Goal: Task Accomplishment & Management: Complete application form

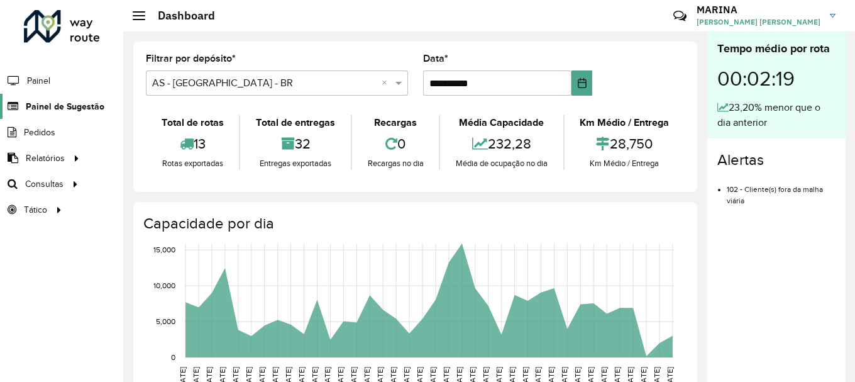
click at [95, 108] on span "Painel de Sugestão" at bounding box center [65, 106] width 79 height 13
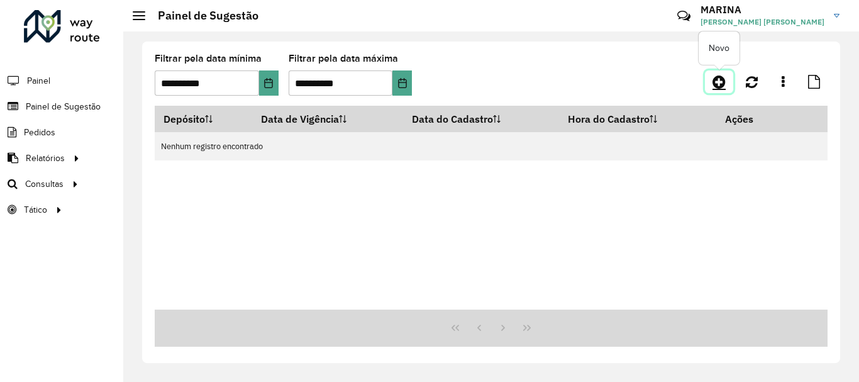
click at [723, 79] on icon at bounding box center [718, 81] width 13 height 15
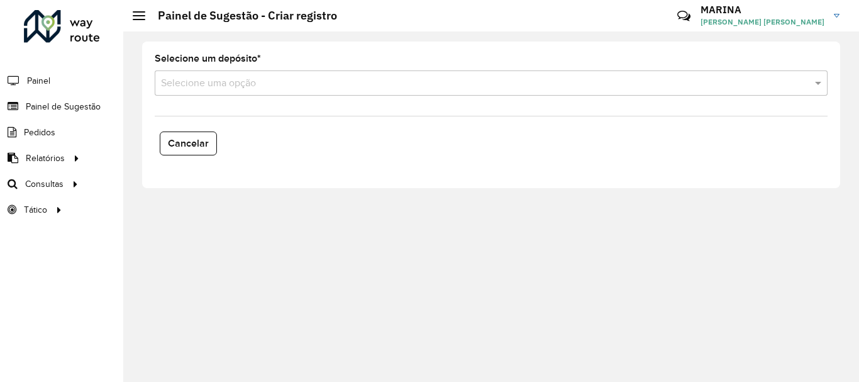
click at [262, 79] on input "text" at bounding box center [478, 83] width 635 height 15
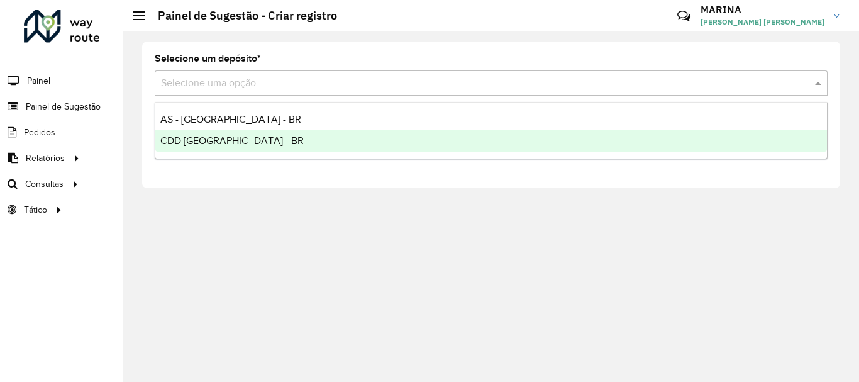
click at [239, 143] on div "CDD [GEOGRAPHIC_DATA] - BR" at bounding box center [490, 140] width 671 height 21
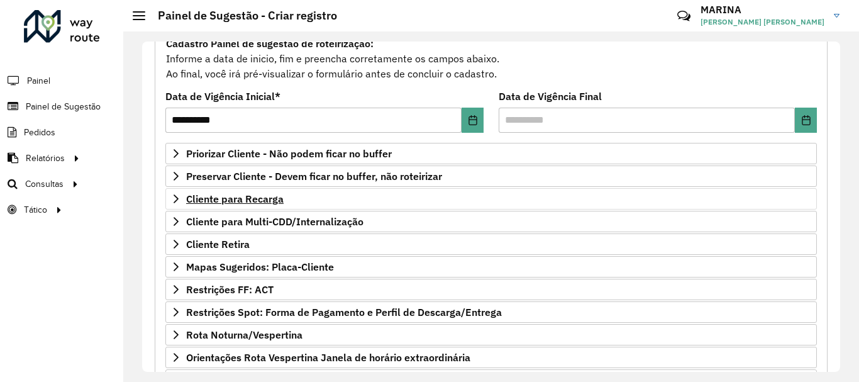
scroll to position [189, 0]
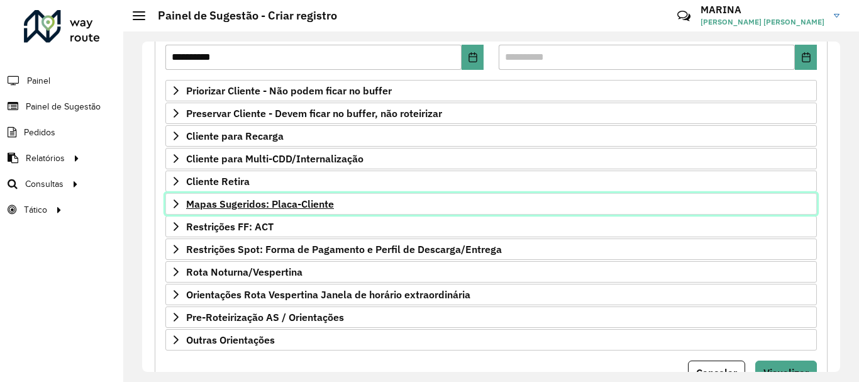
click at [356, 209] on link "Mapas Sugeridos: Placa-Cliente" at bounding box center [490, 203] width 651 height 21
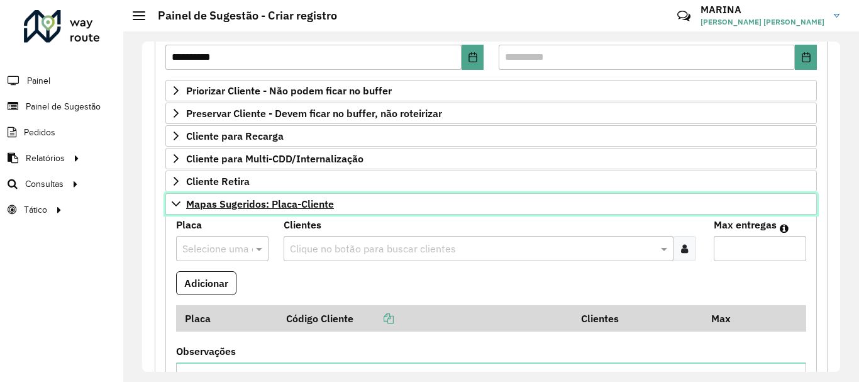
scroll to position [251, 0]
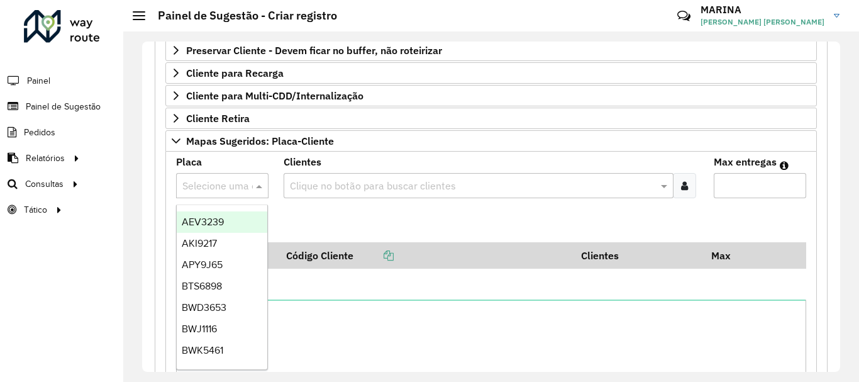
click at [261, 183] on span at bounding box center [261, 185] width 16 height 15
type input "***"
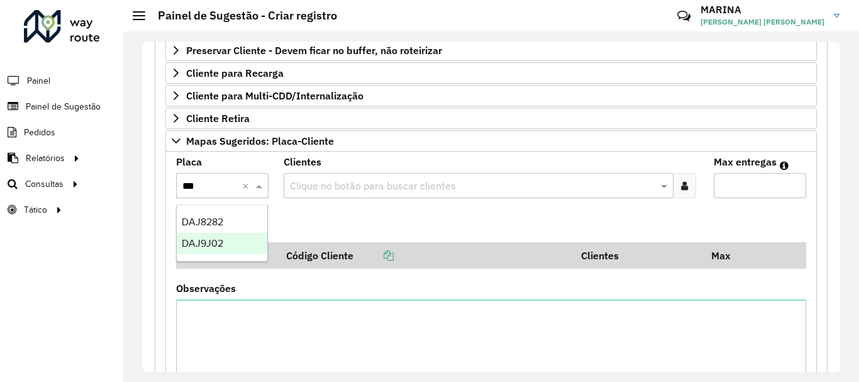
click at [233, 241] on div "DAJ9J02" at bounding box center [222, 243] width 91 height 21
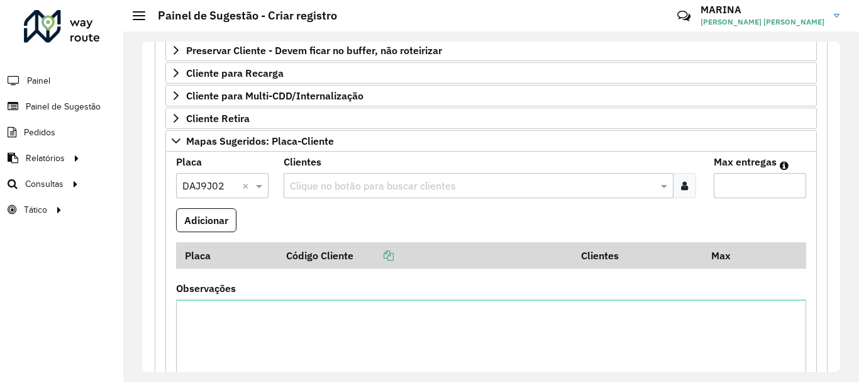
click at [371, 186] on input "text" at bounding box center [472, 186] width 371 height 15
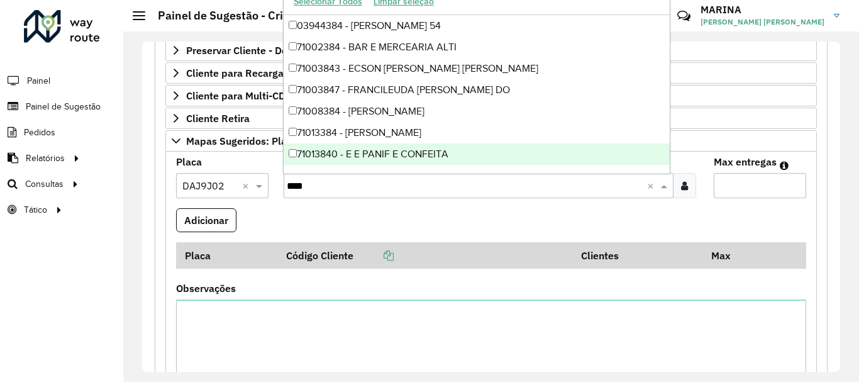
type input "*****"
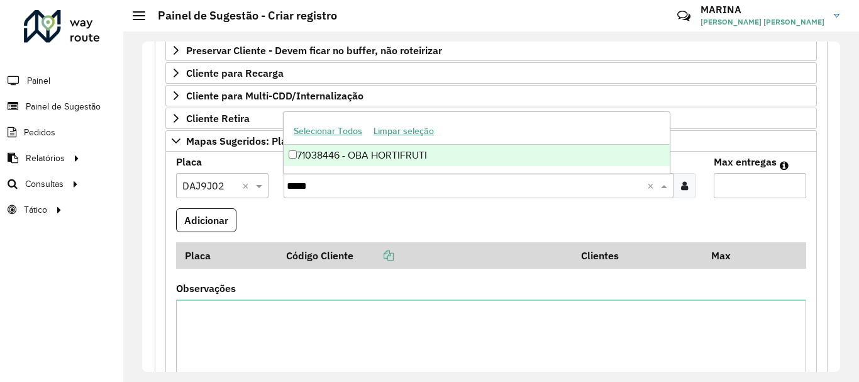
click at [453, 157] on div "71038446 - OBA HORTIFRUTI" at bounding box center [476, 155] width 386 height 21
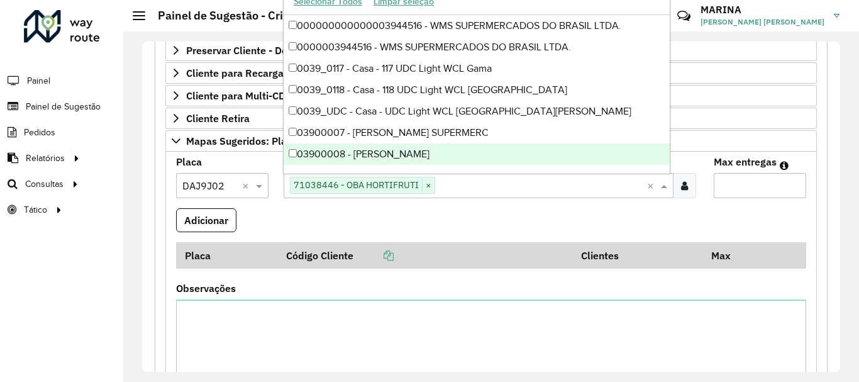
click at [466, 215] on formly-field "Adicionar" at bounding box center [490, 225] width 645 height 34
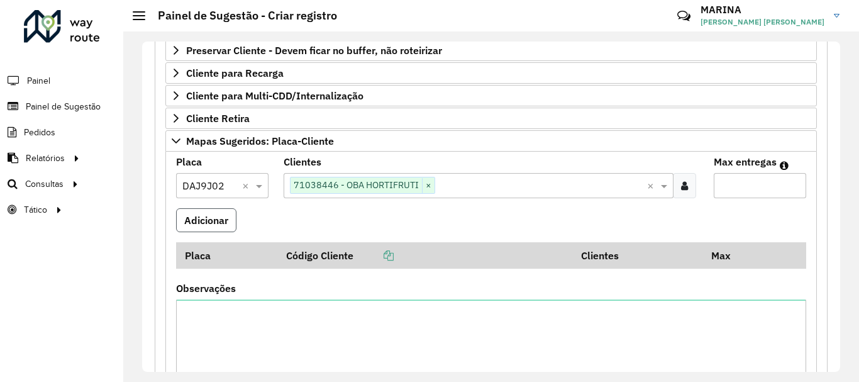
click at [209, 217] on button "Adicionar" at bounding box center [206, 220] width 60 height 24
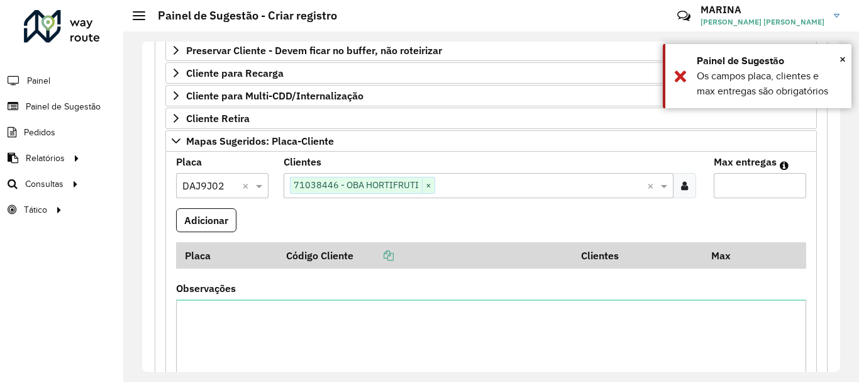
click at [771, 185] on input "Max entregas" at bounding box center [759, 185] width 92 height 25
click at [779, 165] on em at bounding box center [783, 165] width 9 height 10
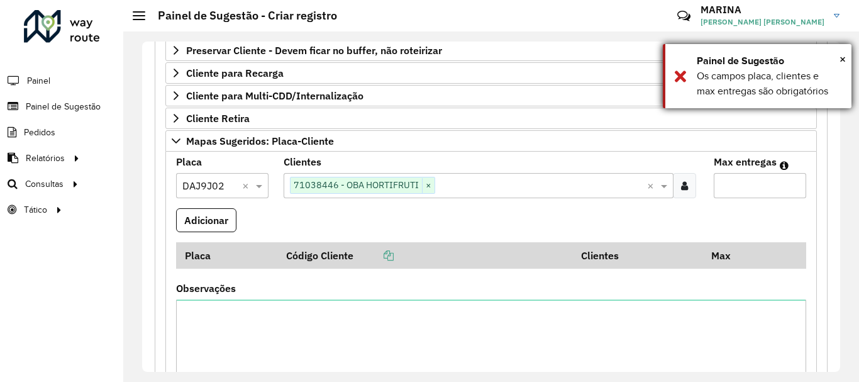
click at [847, 58] on div "× Painel de Sugestão Os [PERSON_NAME] placa, clientes e max entregas são obriga…" at bounding box center [757, 76] width 189 height 64
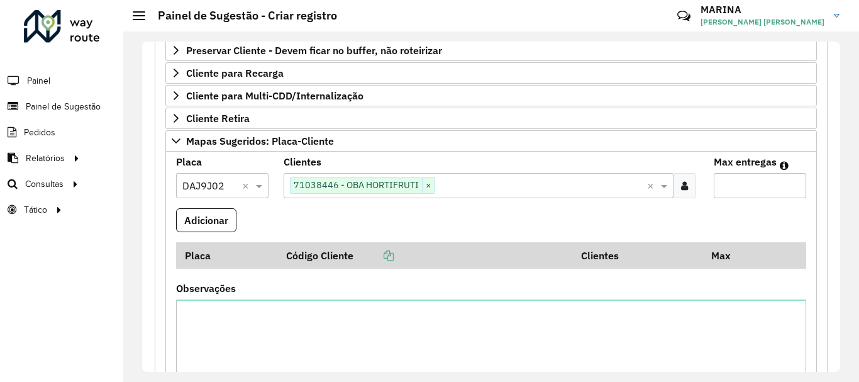
click at [783, 163] on em at bounding box center [783, 165] width 9 height 10
click at [779, 163] on em at bounding box center [783, 165] width 9 height 10
click at [742, 194] on input "Max entregas" at bounding box center [759, 185] width 92 height 25
type input "*"
click at [190, 219] on button "Adicionar" at bounding box center [206, 220] width 60 height 24
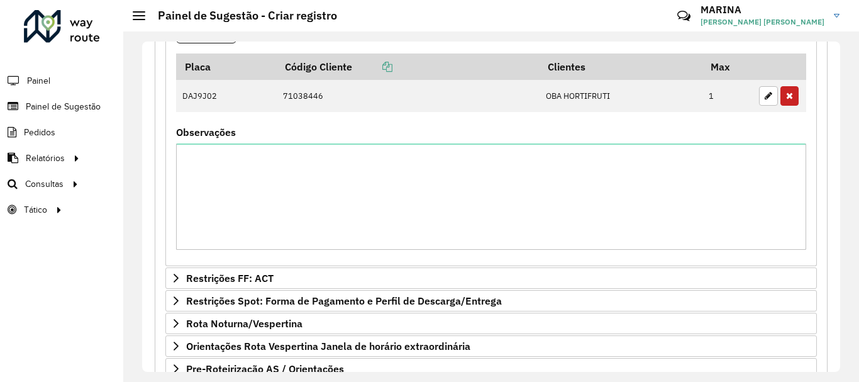
scroll to position [314, 0]
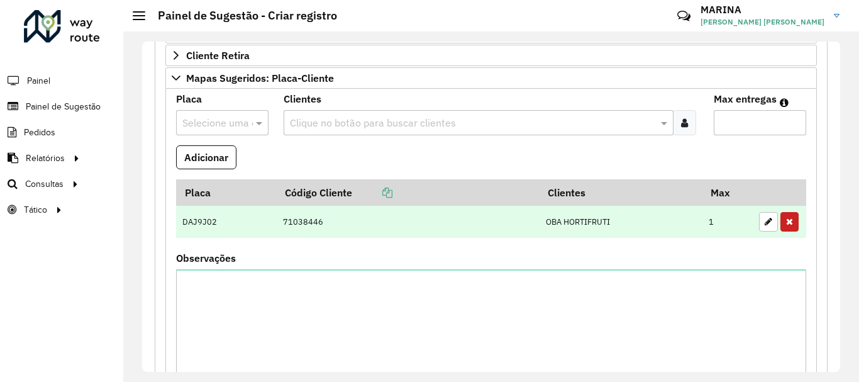
click at [695, 224] on td "OBA HORTIFRUTI" at bounding box center [620, 222] width 163 height 33
drag, startPoint x: 717, startPoint y: 219, endPoint x: 708, endPoint y: 224, distance: 9.8
click at [717, 221] on td "1" at bounding box center [727, 222] width 50 height 33
click at [706, 225] on td "1" at bounding box center [727, 222] width 50 height 33
click at [764, 217] on icon "button" at bounding box center [768, 221] width 8 height 9
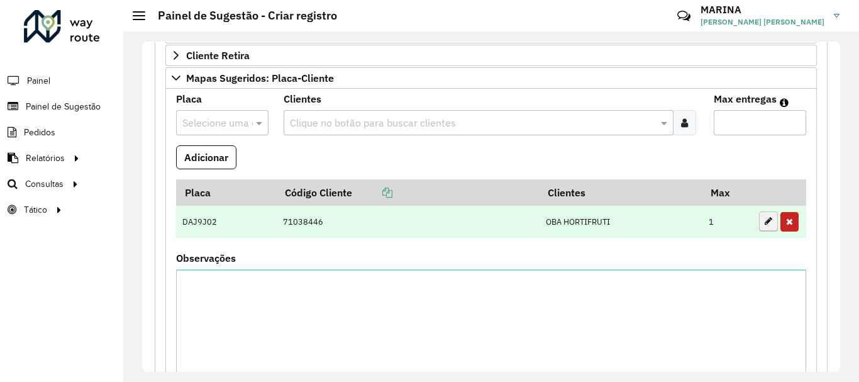
type input "*"
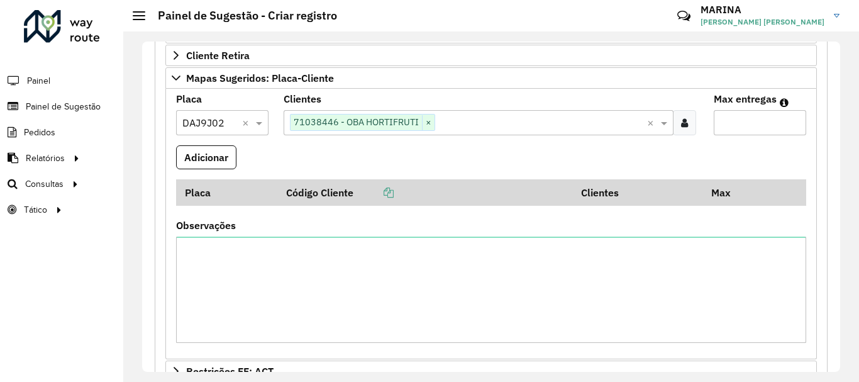
click at [758, 122] on input "*" at bounding box center [759, 122] width 92 height 25
type input "*"
click at [217, 155] on button "Adicionar" at bounding box center [206, 157] width 60 height 24
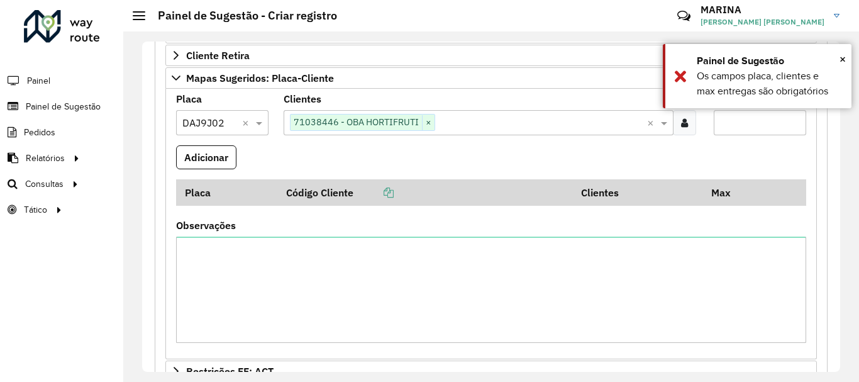
click at [765, 129] on input "*" at bounding box center [759, 122] width 92 height 25
type input "*"
click at [205, 159] on button "Adicionar" at bounding box center [206, 157] width 60 height 24
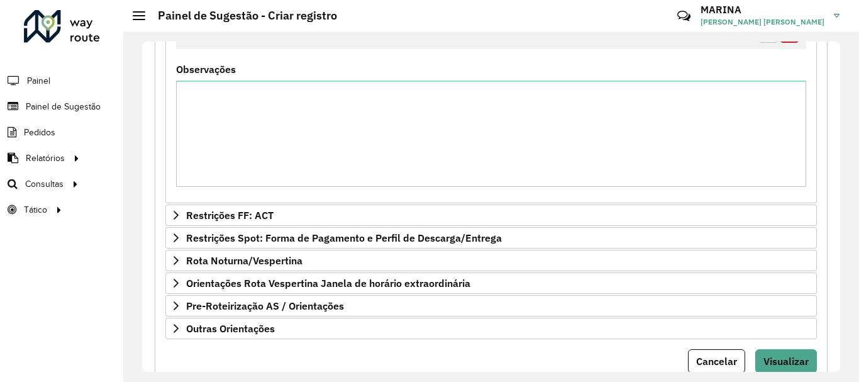
scroll to position [548, 0]
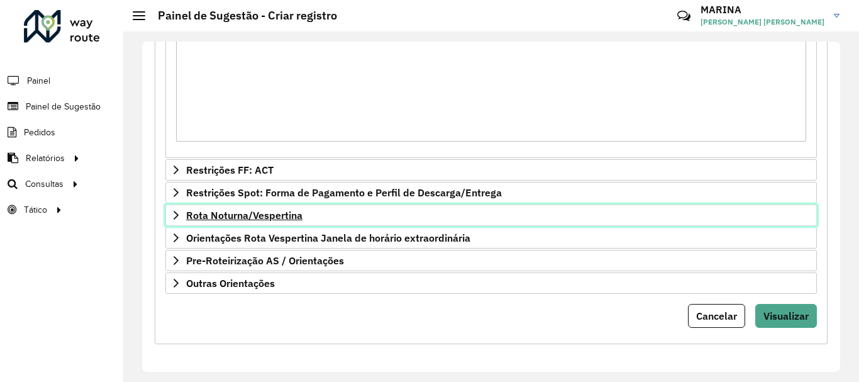
click at [175, 218] on icon at bounding box center [175, 215] width 5 height 9
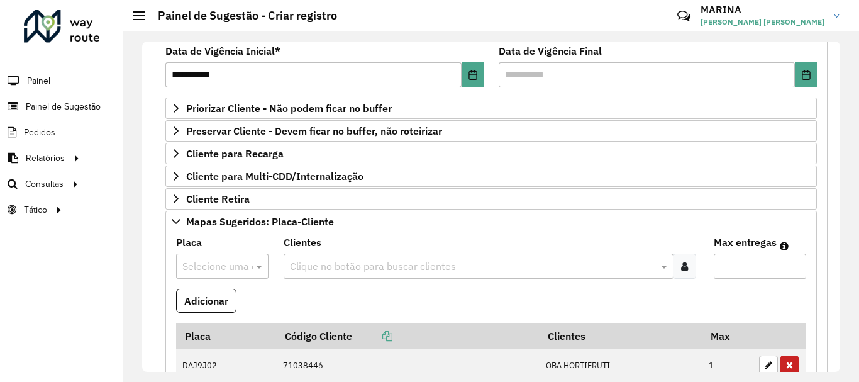
scroll to position [234, 0]
